Goal: Register for event/course

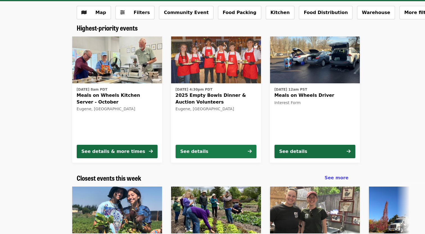
click at [231, 150] on button "See details" at bounding box center [215, 151] width 81 height 13
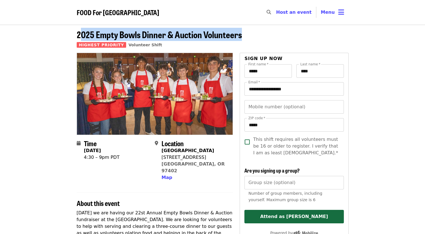
drag, startPoint x: 81, startPoint y: 40, endPoint x: 247, endPoint y: 39, distance: 166.7
click at [247, 39] on header "2025 Empty Bowls Dinner & Auction Volunteers Highest Priority Volunteer Shift" at bounding box center [213, 40] width 272 height 23
click at [247, 38] on header "2025 Empty Bowls Dinner & Auction Volunteers Highest Priority Volunteer Shift" at bounding box center [213, 40] width 272 height 23
drag, startPoint x: 242, startPoint y: 38, endPoint x: 69, endPoint y: 36, distance: 173.4
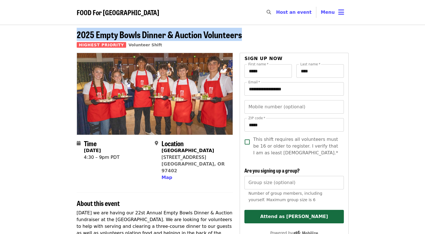
click at [69, 36] on header "2025 Empty Bowls Dinner & Auction Volunteers Highest Priority Volunteer Shift" at bounding box center [212, 39] width 425 height 28
drag, startPoint x: 69, startPoint y: 36, endPoint x: 88, endPoint y: 34, distance: 18.6
click at [88, 34] on span "2025 Empty Bowls Dinner & Auction Volunteers" at bounding box center [159, 34] width 165 height 13
click at [71, 33] on header "2025 Empty Bowls Dinner & Auction Volunteers Highest Priority Volunteer Shift" at bounding box center [212, 39] width 425 height 28
drag, startPoint x: 76, startPoint y: 33, endPoint x: 296, endPoint y: 38, distance: 220.0
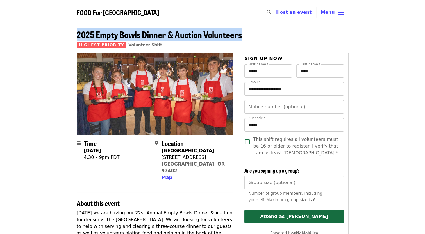
click at [296, 38] on div "2025 Empty Bowls Dinner & Auction Volunteers Highest Priority Volunteer Shift" at bounding box center [212, 40] width 281 height 23
click at [296, 35] on header "2025 Empty Bowls Dinner & Auction Volunteers Highest Priority Volunteer Shift" at bounding box center [213, 40] width 272 height 23
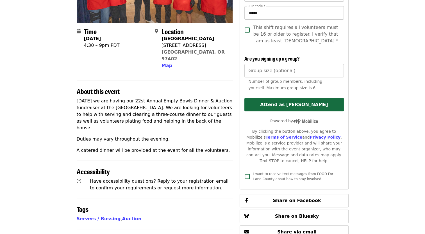
scroll to position [140, 0]
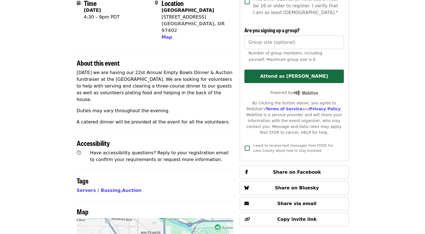
click at [201, 59] on h2 "About this event" at bounding box center [155, 63] width 156 height 8
drag, startPoint x: 206, startPoint y: 71, endPoint x: 199, endPoint y: 87, distance: 17.1
click at [199, 87] on p "[DATE] we are having our 22st Annual Empty Bowls Dinner & Auction fundraiser at…" at bounding box center [155, 86] width 156 height 34
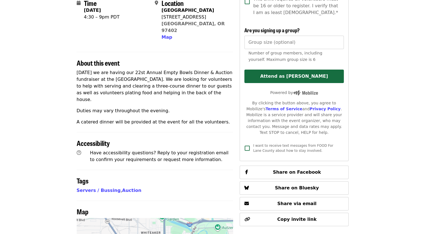
scroll to position [0, 0]
